Goal: Navigation & Orientation: Understand site structure

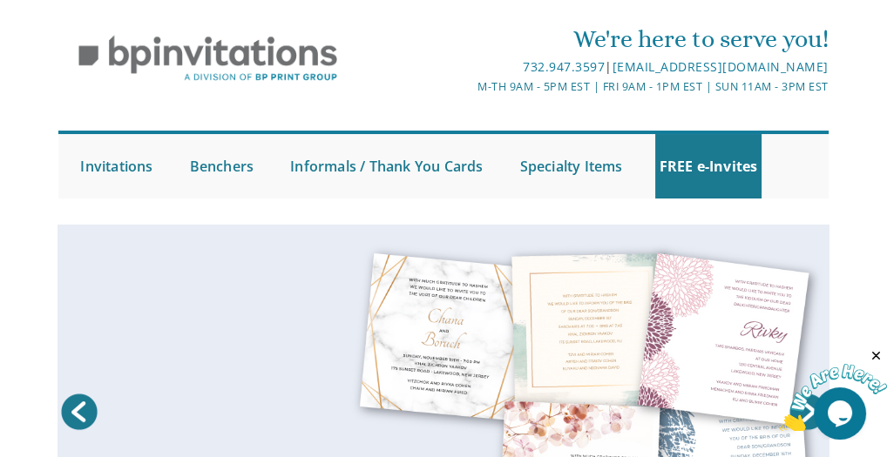
scroll to position [174, 0]
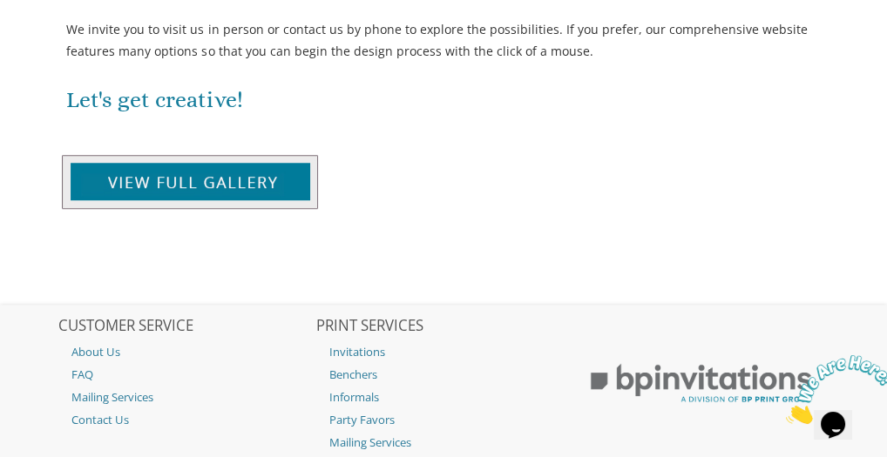
scroll to position [1463, 0]
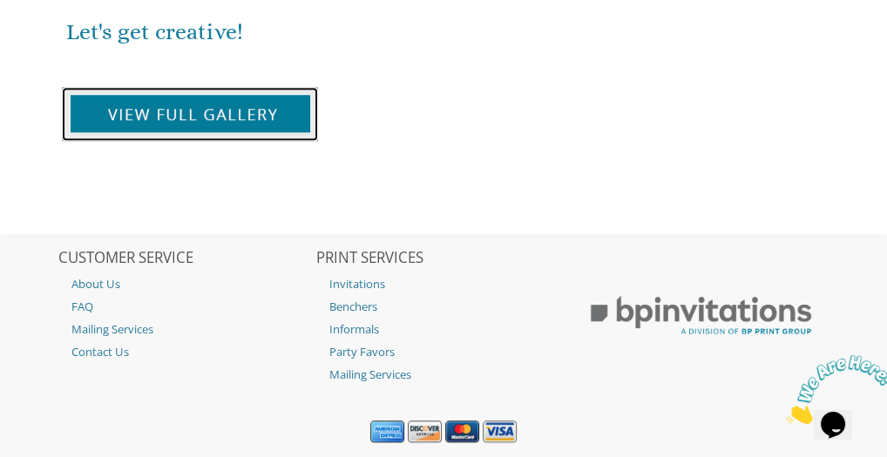
click at [246, 114] on img at bounding box center [190, 114] width 256 height 54
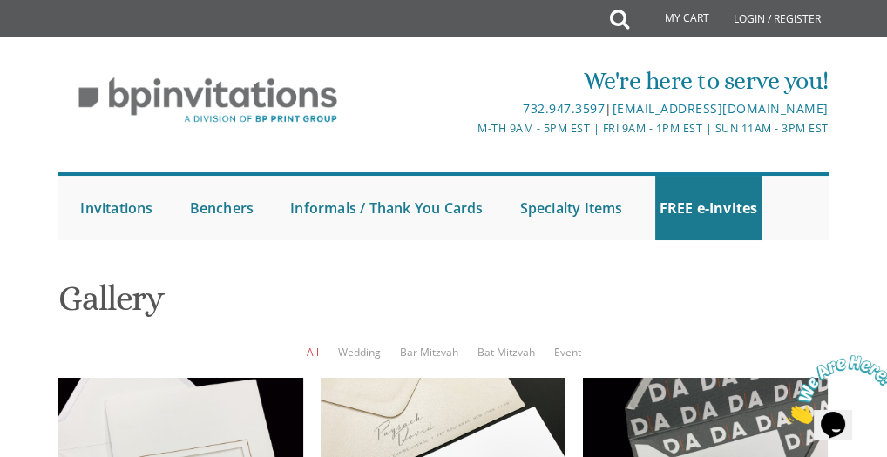
scroll to position [1951, 0]
